Goal: Download file/media

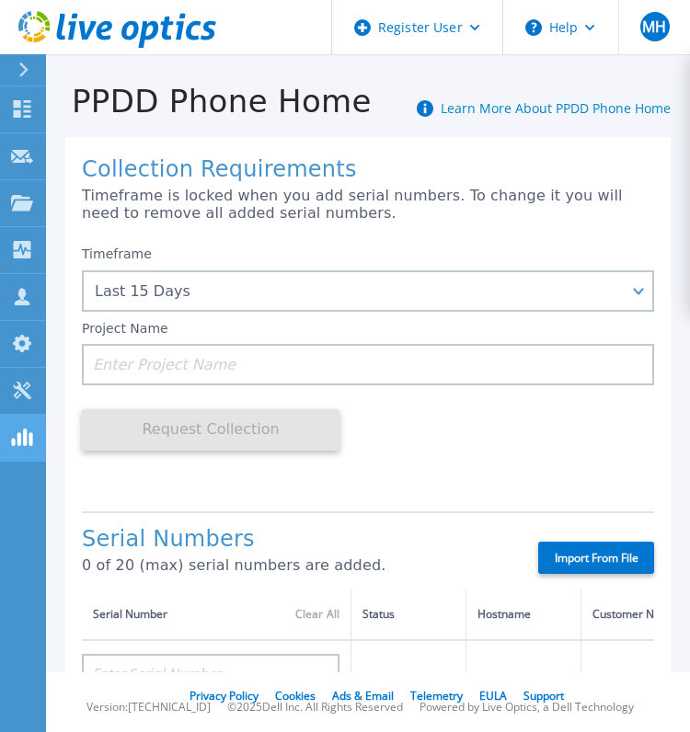
scroll to position [184, 0]
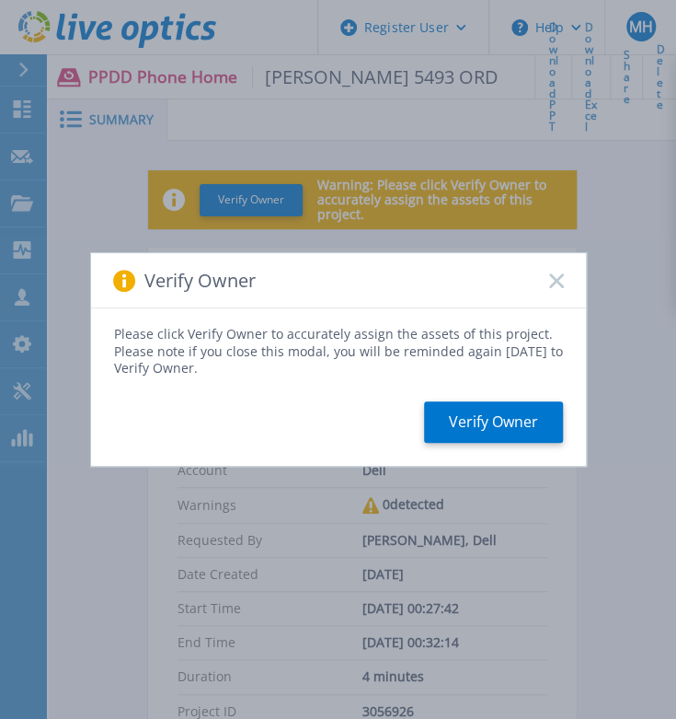
click at [553, 286] on icon at bounding box center [556, 280] width 15 height 15
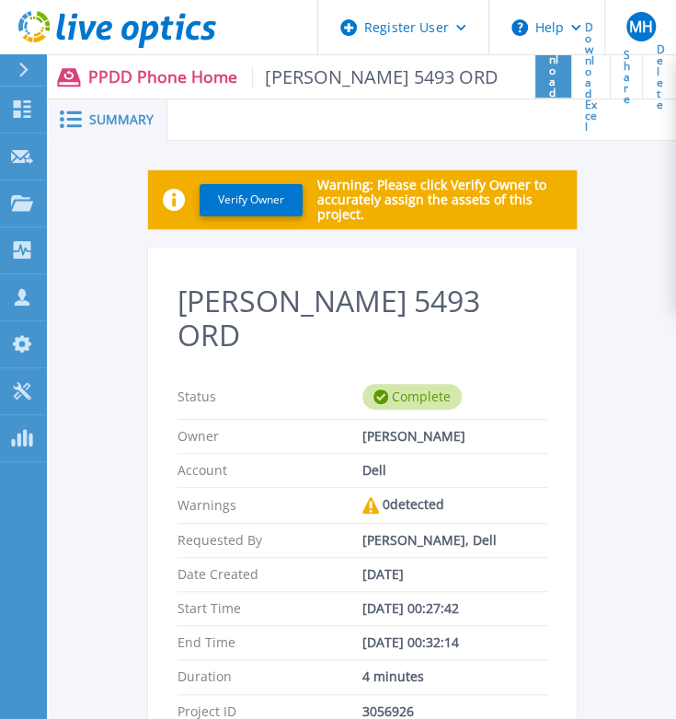
click at [549, 80] on span "Download PPT" at bounding box center [554, 76] width 10 height 110
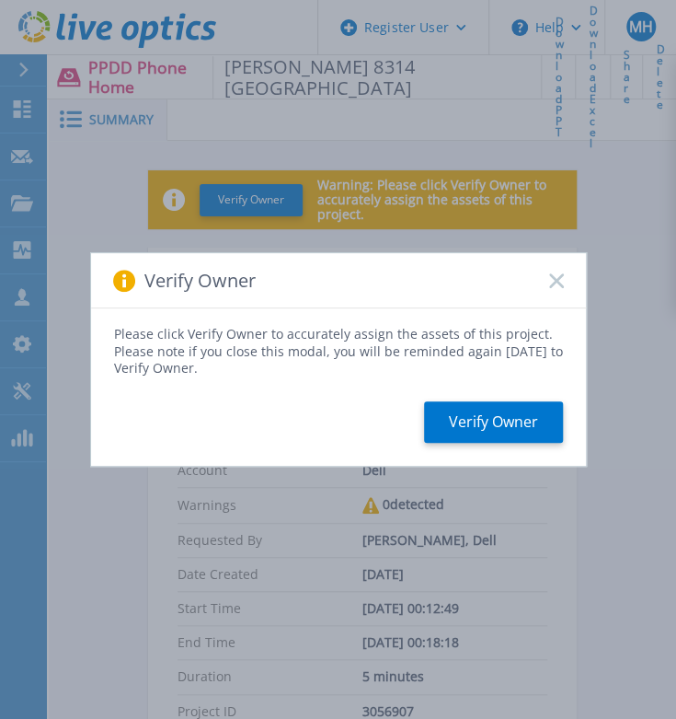
click at [554, 279] on rect at bounding box center [556, 280] width 16 height 16
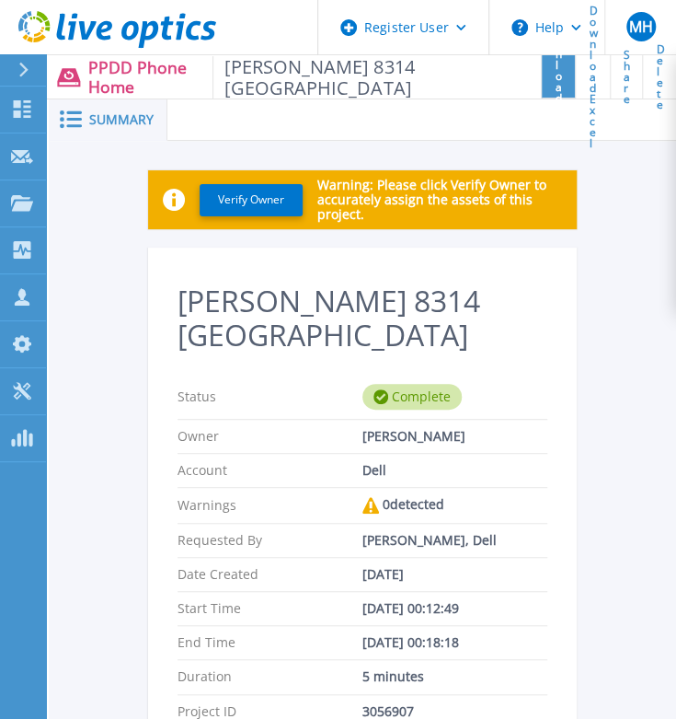
click at [556, 71] on span "Download PPT" at bounding box center [560, 76] width 8 height 121
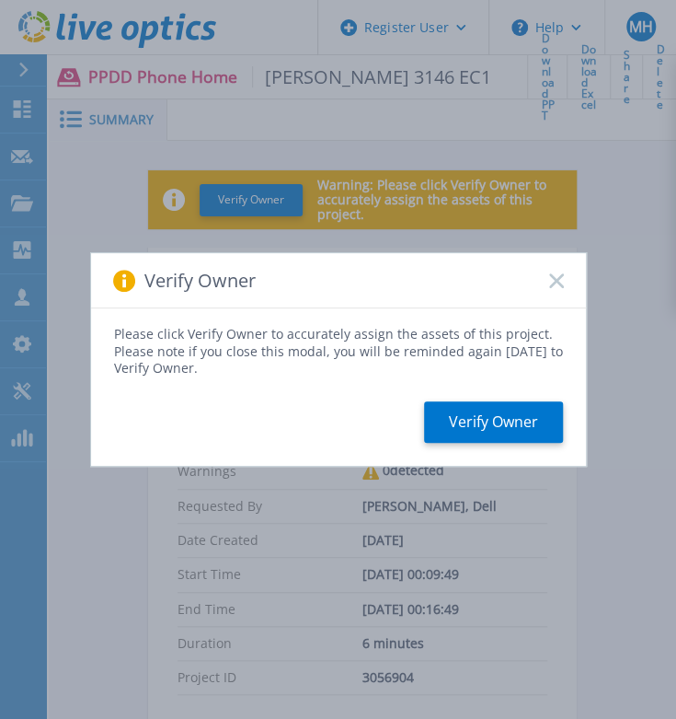
click at [553, 275] on icon at bounding box center [556, 280] width 15 height 15
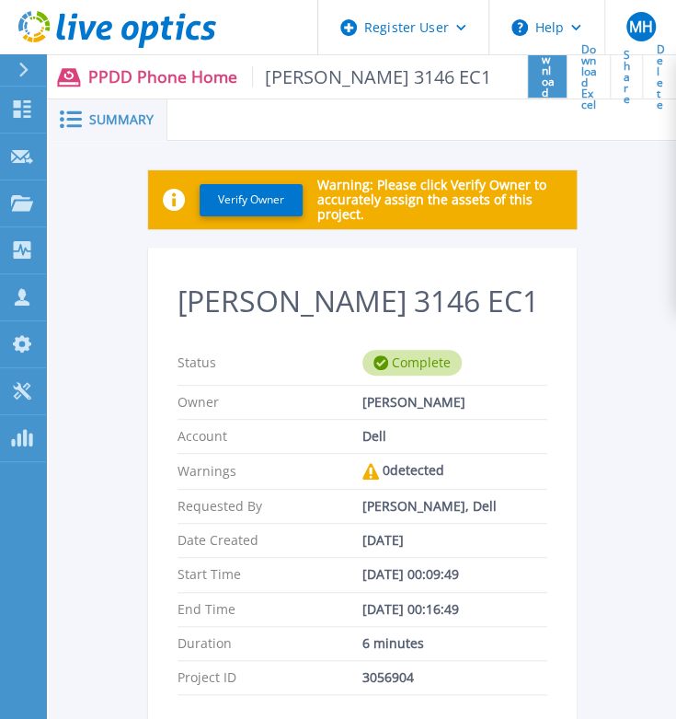
click at [542, 76] on span "Download PPT" at bounding box center [549, 76] width 14 height 88
